Goal: Contribute content: Contribute content

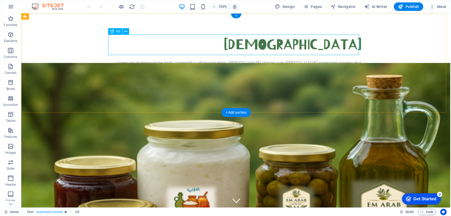
click at [319, 45] on div "[DEMOGRAPHIC_DATA]" at bounding box center [236, 44] width 251 height 20
click at [370, 44] on div "العنوان Lorem ipsum dolor sitope amet, consectetur adipisicing elitip. [PERSON_…" at bounding box center [236, 62] width 430 height 99
click at [351, 48] on div "[DEMOGRAPHIC_DATA]" at bounding box center [236, 44] width 251 height 20
click at [300, 46] on div "[DEMOGRAPHIC_DATA]" at bounding box center [236, 44] width 251 height 20
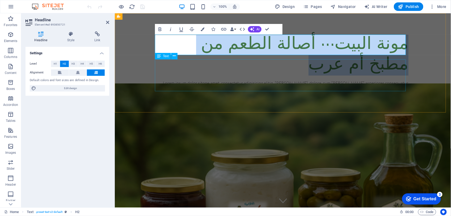
click at [335, 79] on div "Lorem ipsum dolor sitope amet, consectetur adipisicing elitip. [PERSON_NAME], d…" at bounding box center [282, 95] width 251 height 32
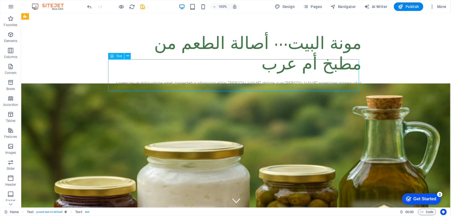
click at [349, 79] on div "Lorem ipsum dolor sitope amet, consectetur adipisicing elitip. [PERSON_NAME], d…" at bounding box center [236, 95] width 251 height 32
click at [356, 79] on div "Lorem ipsum dolor sitope amet, consectetur adipisicing elitip. [PERSON_NAME], d…" at bounding box center [236, 95] width 251 height 32
click at [339, 79] on div "Lorem ipsum dolor sitope amet, consectetur adipisicing elitip. [PERSON_NAME], d…" at bounding box center [236, 95] width 251 height 32
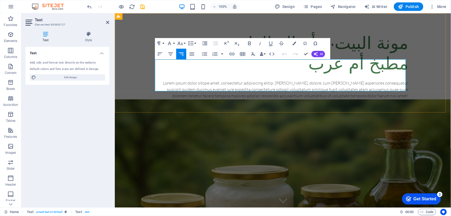
click at [251, 79] on p "Lorem ipsum dolor sitope amet, consectetur adipisicing elitip. [PERSON_NAME], d…" at bounding box center [282, 95] width 251 height 32
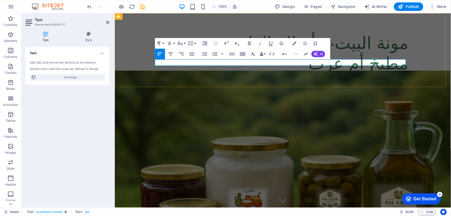
click at [274, 79] on p at bounding box center [282, 82] width 251 height 6
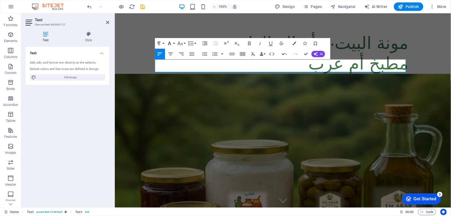
click at [170, 44] on icon "button" at bounding box center [169, 43] width 6 height 6
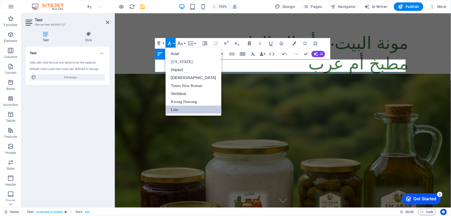
click at [248, 45] on icon "button" at bounding box center [249, 43] width 3 height 4
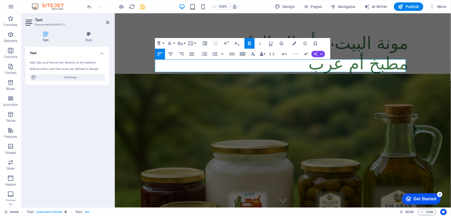
click at [316, 54] on icon "button" at bounding box center [316, 54] width 4 height 4
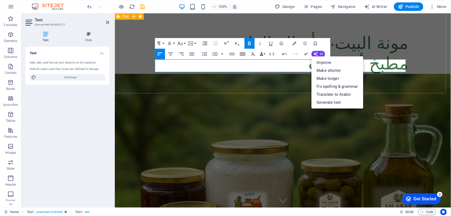
click at [413, 56] on div "مونة البيت… أصالة الطعم من مطبخ أم عرب المونة البيتية هي سر الضيافة والأصالة بب…" at bounding box center [283, 63] width 336 height 100
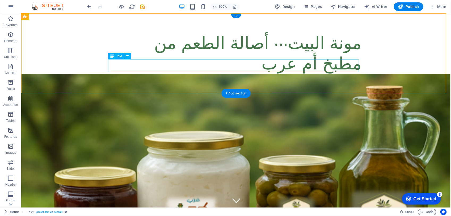
click at [155, 79] on div "المونة البيتية هي سر الضيافة والأصالة ببيوتنا… زيت الزيتون المعصور على البارد، …" at bounding box center [236, 85] width 251 height 13
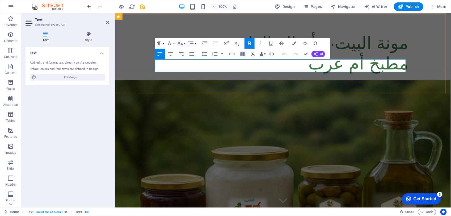
click at [192, 80] on strong "المونة البيتية هي سر الضيافة والأصالة ببيوتنا… زيت الزيتون المعصور على البارد، …" at bounding box center [284, 85] width 247 height 11
click at [193, 55] on icon "button" at bounding box center [192, 53] width 5 height 3
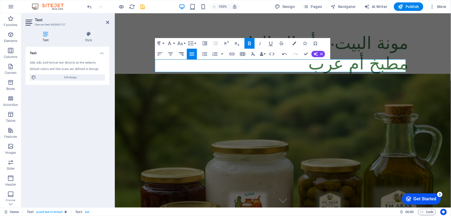
click at [185, 55] on button "Align Right" at bounding box center [181, 54] width 10 height 11
click at [314, 78] on div "مونة البيت… أصالة الطعم من مطبخ أم عرب المونة البيتية هي سر الضيافة والأصالة بب…" at bounding box center [283, 63] width 336 height 100
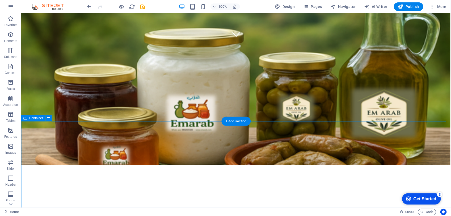
scroll to position [66, 0]
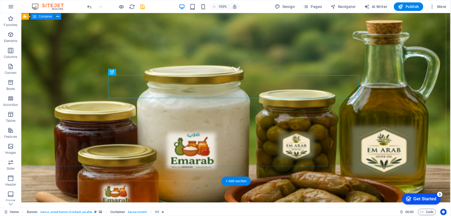
scroll to position [133, 0]
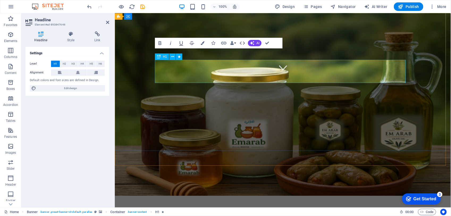
scroll to position [121, 0]
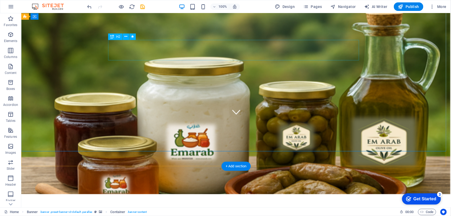
scroll to position [22, 0]
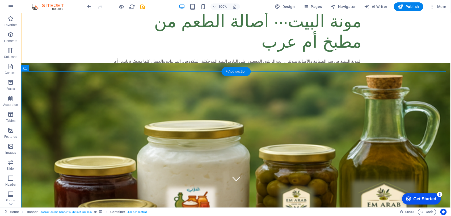
drag, startPoint x: 229, startPoint y: 67, endPoint x: 118, endPoint y: 59, distance: 111.4
click at [229, 67] on div "+ Add section" at bounding box center [236, 71] width 30 height 9
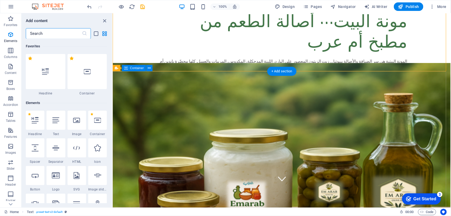
scroll to position [930, 0]
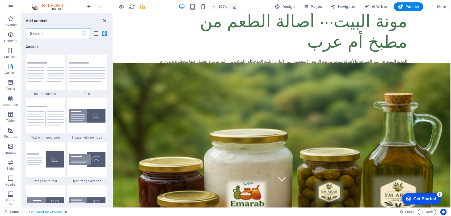
click at [105, 20] on icon "close panel" at bounding box center [105, 21] width 6 height 6
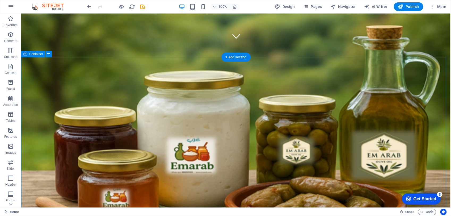
scroll to position [233, 0]
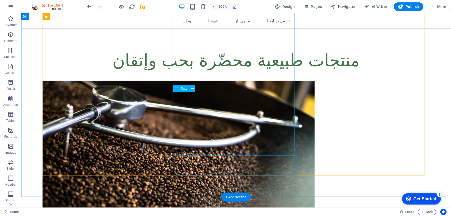
scroll to position [291, 0]
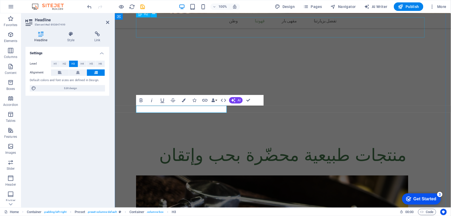
click at [328, 146] on div "منتجات طبيعية محضّرة بحب وإتقان" at bounding box center [283, 156] width 294 height 20
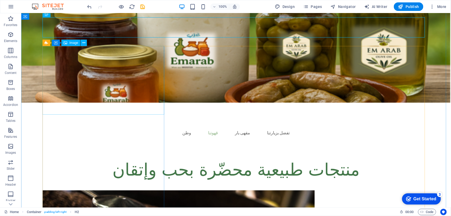
scroll to position [225, 0]
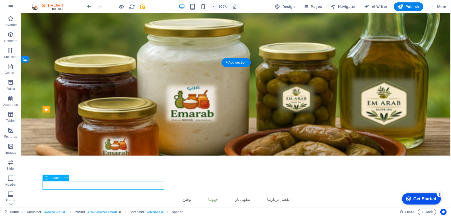
select select "rem"
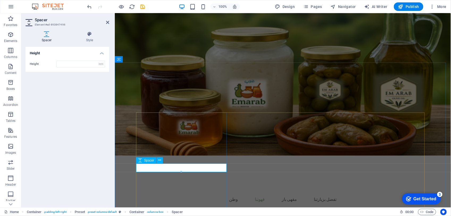
click at [96, 62] on input "number" at bounding box center [81, 64] width 48 height 6
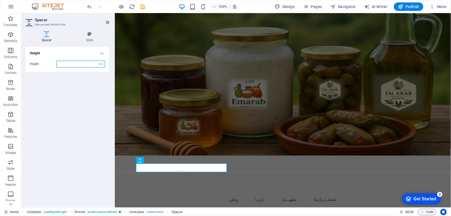
click at [96, 62] on input "number" at bounding box center [81, 64] width 48 height 6
click at [92, 65] on input "number" at bounding box center [81, 64] width 48 height 6
click at [88, 38] on h4 "Style" at bounding box center [89, 36] width 39 height 11
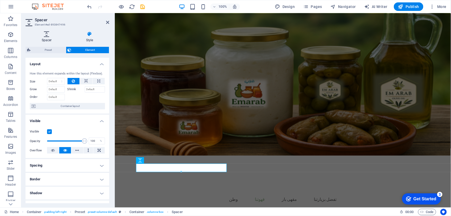
click at [45, 32] on icon at bounding box center [47, 33] width 42 height 5
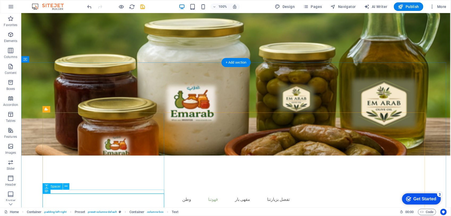
select select "px"
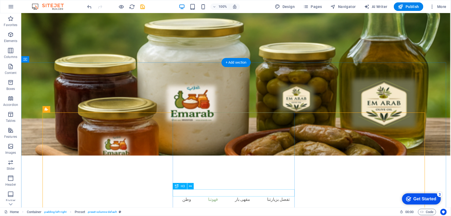
click at [192, 188] on icon at bounding box center [190, 186] width 3 height 6
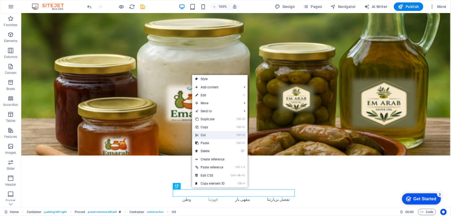
click at [205, 135] on link "Ctrl X Cut" at bounding box center [210, 135] width 36 height 8
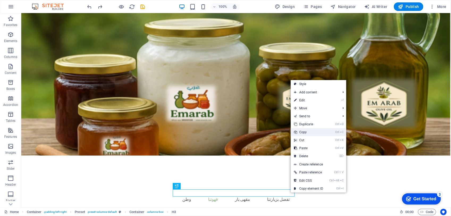
drag, startPoint x: 296, startPoint y: 131, endPoint x: 261, endPoint y: 125, distance: 35.5
click at [296, 131] on icon at bounding box center [295, 132] width 3 height 8
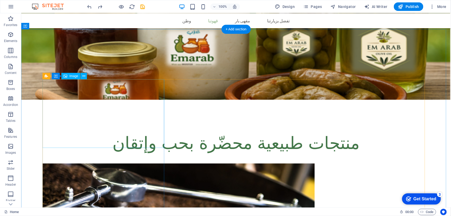
scroll to position [258, 0]
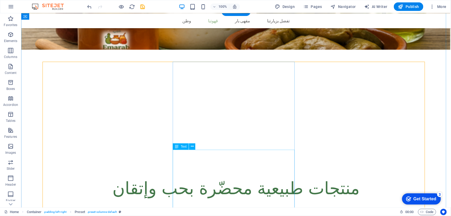
scroll to position [276, 0]
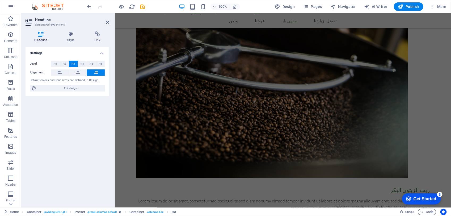
scroll to position [508, 0]
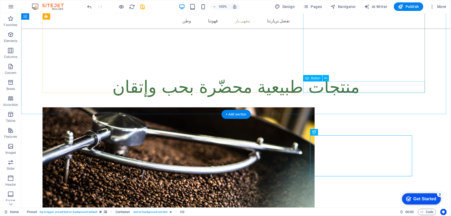
scroll to position [462, 0]
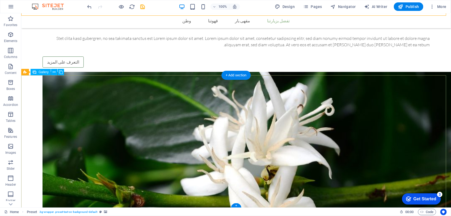
scroll to position [690, 0]
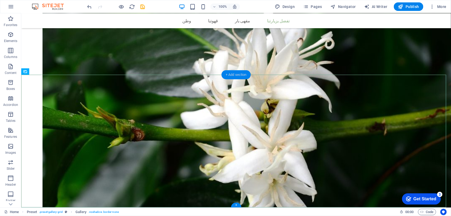
click at [233, 74] on div "+ Add section" at bounding box center [236, 74] width 30 height 9
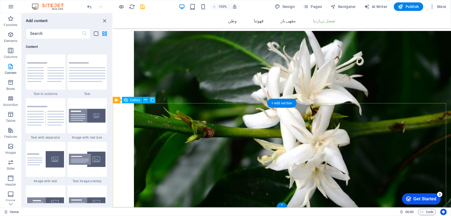
scroll to position [722, 0]
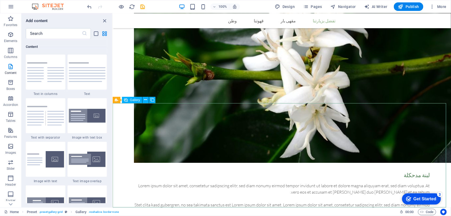
click at [129, 100] on div "Gallery" at bounding box center [132, 100] width 20 height 6
drag, startPoint x: 221, startPoint y: 154, endPoint x: 213, endPoint y: 156, distance: 7.8
select select "2"
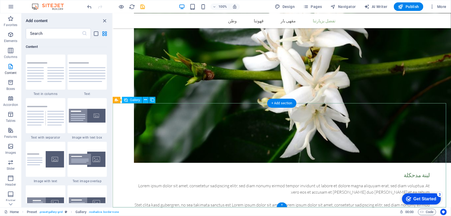
select select "px"
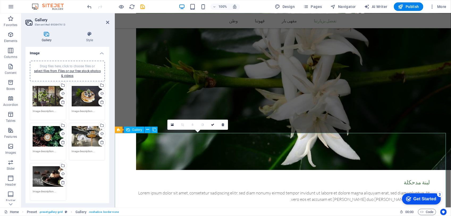
scroll to position [721, 0]
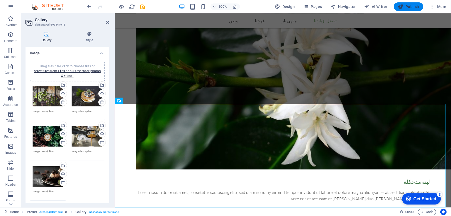
click at [412, 3] on button "Publish" at bounding box center [409, 6] width 30 height 9
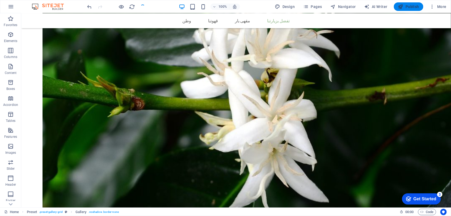
scroll to position [690, 0]
